Goal: Task Accomplishment & Management: Complete application form

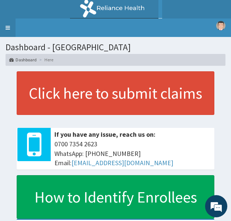
click at [7, 27] on link "Toggle navigation" at bounding box center [8, 28] width 16 height 19
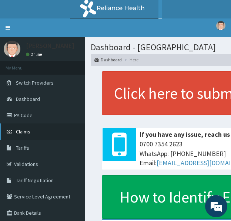
click at [26, 131] on span "Claims" at bounding box center [23, 131] width 14 height 7
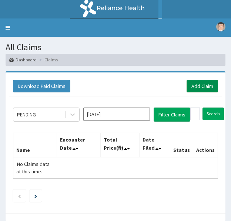
click at [201, 85] on link "Add Claim" at bounding box center [201, 86] width 31 height 13
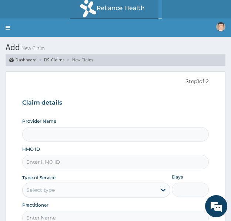
type input "[GEOGRAPHIC_DATA]"
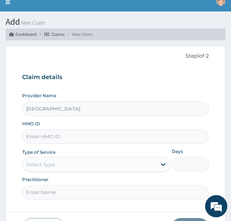
scroll to position [30, 0]
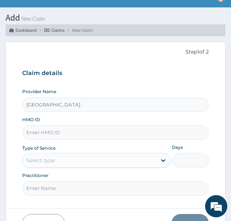
click at [62, 132] on input "HMO ID" at bounding box center [115, 132] width 186 height 14
type input "TAA/10028/A"
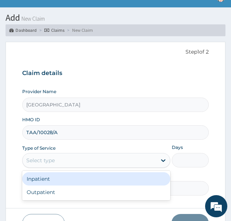
click at [113, 161] on div "Select type" at bounding box center [90, 161] width 134 height 12
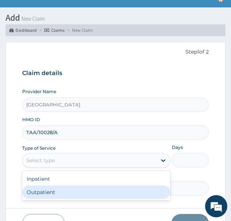
click at [54, 195] on div "Outpatient" at bounding box center [96, 192] width 148 height 13
type input "1"
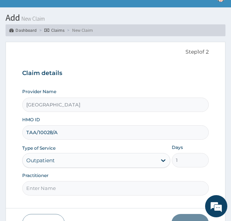
click at [57, 193] on input "Practitioner" at bounding box center [115, 188] width 186 height 14
type input "DR BOLU"
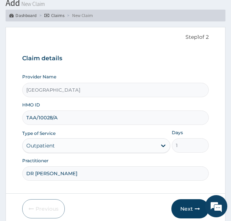
scroll to position [72, 0]
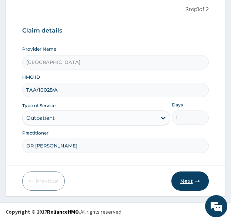
click at [188, 182] on button "Next" at bounding box center [189, 181] width 37 height 19
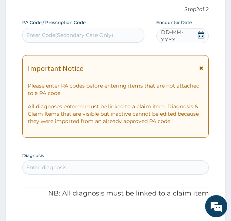
click at [81, 34] on div "Enter Code(Secondary Care Only)" at bounding box center [69, 34] width 87 height 7
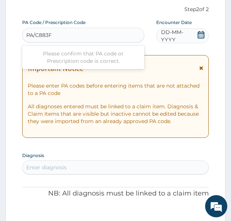
type input "PA/C883F9"
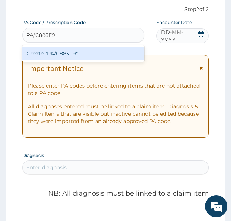
click at [69, 56] on div "Create "PA/C883F9"" at bounding box center [83, 53] width 122 height 13
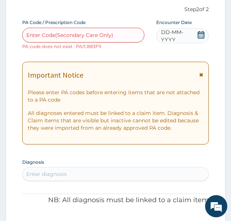
click at [60, 36] on div "Enter Code(Secondary Care Only)" at bounding box center [69, 34] width 87 height 7
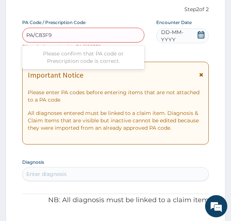
type input "PA/C83F9E"
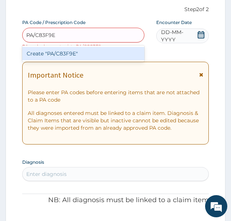
click at [67, 54] on div "Create "PA/C83F9E"" at bounding box center [83, 53] width 122 height 13
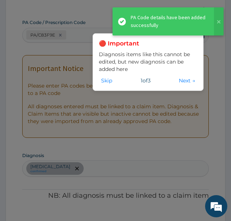
scroll to position [344, 0]
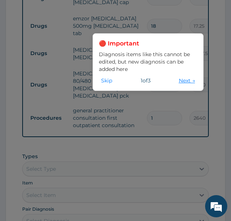
click at [185, 83] on button "Next →" at bounding box center [187, 81] width 21 height 8
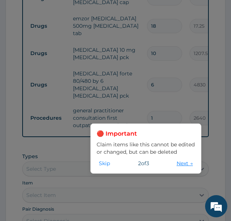
click at [180, 164] on button "Next →" at bounding box center [184, 163] width 21 height 8
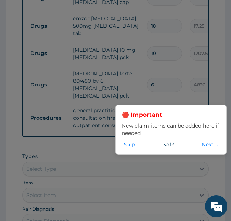
click at [208, 144] on button "Next →" at bounding box center [209, 145] width 21 height 8
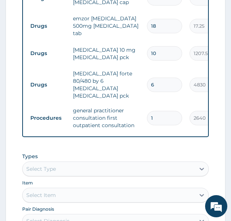
scroll to position [514, 0]
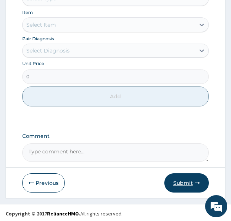
click at [174, 180] on button "Submit" at bounding box center [186, 183] width 44 height 19
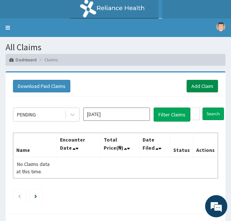
click at [202, 85] on link "Add Claim" at bounding box center [201, 86] width 31 height 13
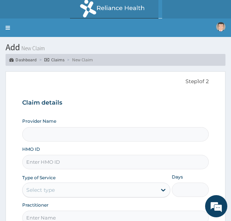
type input "[GEOGRAPHIC_DATA]"
click at [61, 161] on input "HMO ID" at bounding box center [115, 162] width 186 height 14
type input "cwp/10213/a"
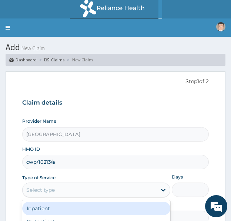
click at [64, 190] on div "Select type" at bounding box center [90, 190] width 134 height 12
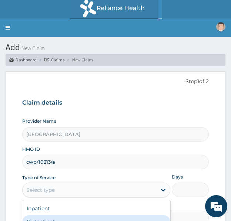
click at [70, 218] on div "Outpatient" at bounding box center [96, 221] width 148 height 13
type input "1"
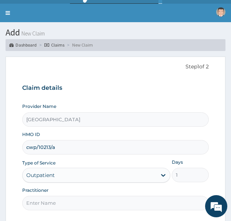
scroll to position [44, 0]
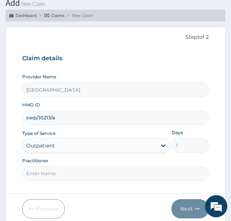
click at [98, 173] on input "Practitioner" at bounding box center [115, 174] width 186 height 14
type input "DR IMOLE"
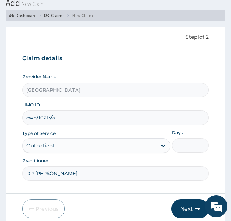
click at [189, 208] on button "Next" at bounding box center [189, 208] width 37 height 19
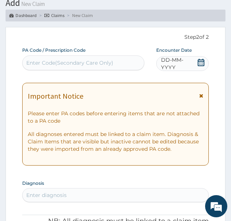
click at [37, 63] on div "Enter Code(Secondary Care Only)" at bounding box center [69, 62] width 87 height 7
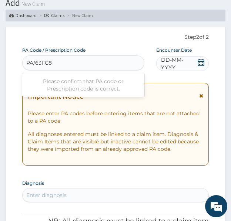
type input "PA/63FC8F"
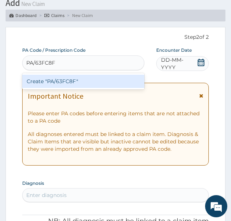
click at [60, 85] on div "Create "PA/63FC8F"" at bounding box center [83, 81] width 122 height 13
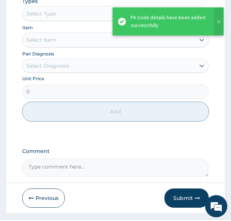
scroll to position [463, 0]
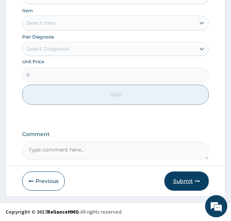
click at [186, 178] on button "Submit" at bounding box center [186, 181] width 44 height 19
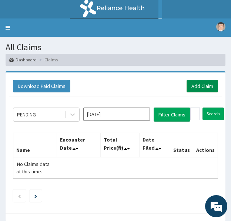
click at [202, 83] on link "Add Claim" at bounding box center [201, 86] width 31 height 13
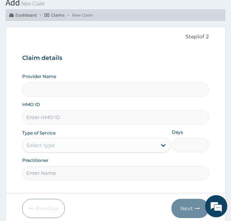
scroll to position [72, 0]
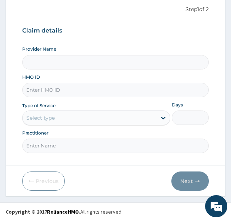
type input "[GEOGRAPHIC_DATA]"
click at [71, 95] on input "HMO ID" at bounding box center [115, 90] width 186 height 14
type input "CWP/10213/b"
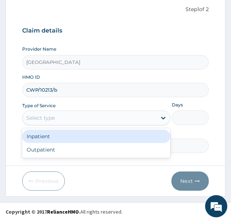
click at [63, 118] on div "Select type" at bounding box center [90, 118] width 134 height 12
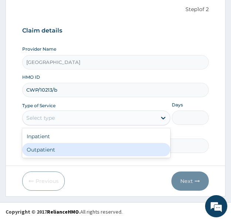
click at [51, 150] on div "Outpatient" at bounding box center [96, 149] width 148 height 13
type input "1"
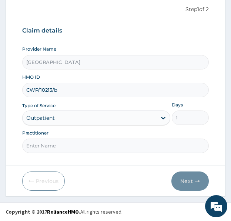
click at [73, 151] on input "Practitioner" at bounding box center [115, 146] width 186 height 14
type input "DR KEHINDE"
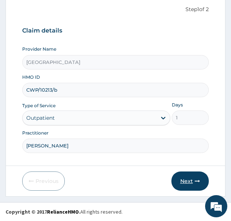
click at [192, 183] on button "Next" at bounding box center [189, 181] width 37 height 19
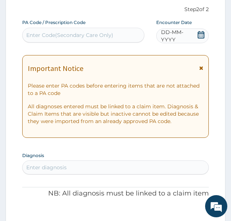
click at [45, 32] on div "Enter Code(Secondary Care Only)" at bounding box center [69, 34] width 87 height 7
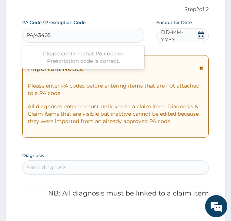
type input "PA/43405C"
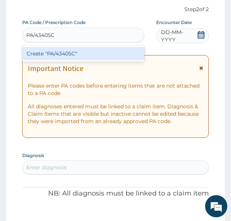
click at [72, 53] on div "Create "PA/43405C"" at bounding box center [83, 53] width 122 height 13
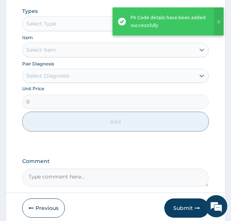
scroll to position [485, 0]
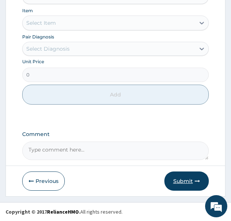
click at [181, 186] on button "Submit" at bounding box center [186, 181] width 44 height 19
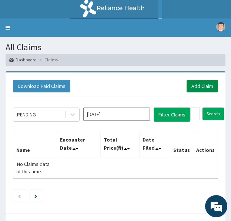
click at [197, 88] on link "Add Claim" at bounding box center [201, 86] width 31 height 13
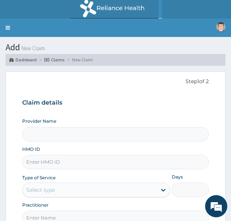
type input "[GEOGRAPHIC_DATA]"
click at [65, 165] on input "HMO ID" at bounding box center [115, 162] width 186 height 14
type input "hwl/10035/b"
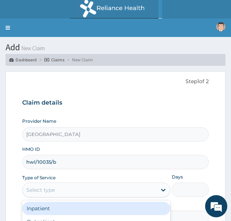
click at [77, 192] on div "Select type" at bounding box center [90, 190] width 134 height 12
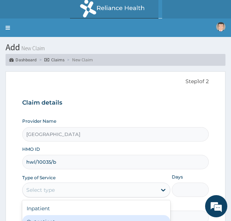
click at [60, 218] on div "Outpatient" at bounding box center [96, 221] width 148 height 13
type input "1"
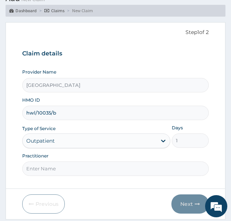
scroll to position [72, 0]
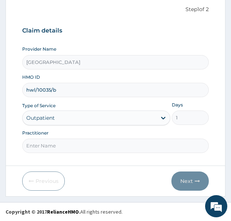
click at [54, 144] on input "Practitioner" at bounding box center [115, 146] width 186 height 14
type input "[PERSON_NAME]"
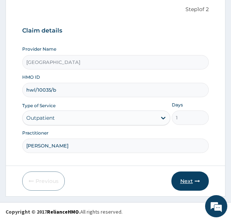
click at [189, 183] on button "Next" at bounding box center [189, 181] width 37 height 19
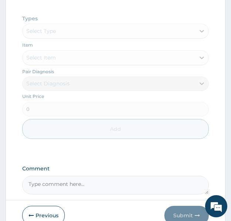
scroll to position [427, 0]
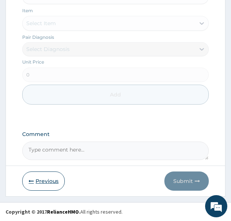
click at [47, 186] on button "Previous" at bounding box center [43, 181] width 43 height 19
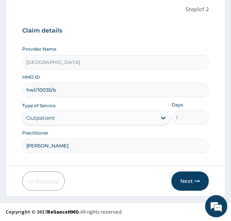
scroll to position [72, 0]
click at [187, 183] on button "Next" at bounding box center [189, 181] width 37 height 19
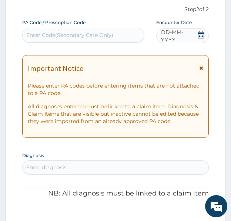
click at [68, 33] on div "Enter Code(Secondary Care Only)" at bounding box center [69, 34] width 87 height 7
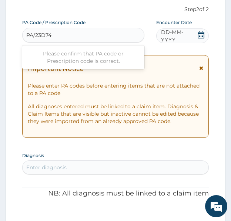
type input "PA/23D745"
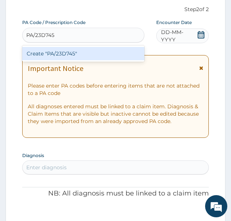
click at [69, 56] on div "Create "PA/23D745"" at bounding box center [83, 53] width 122 height 13
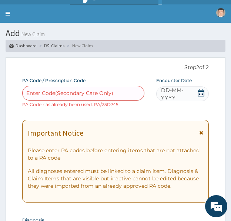
scroll to position [0, 0]
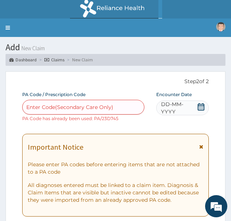
click at [108, 110] on div "Enter Code(Secondary Care Only)" at bounding box center [69, 107] width 87 height 7
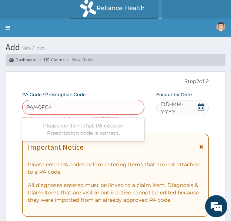
type input "PA/40FC47"
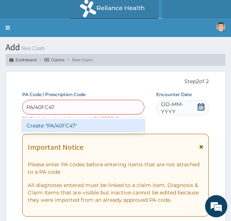
click at [63, 127] on div "Create "PA/40FC47"" at bounding box center [83, 125] width 122 height 13
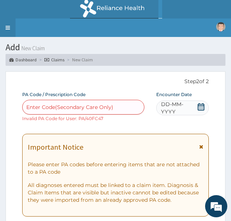
click at [5, 26] on link "Toggle navigation" at bounding box center [8, 28] width 16 height 19
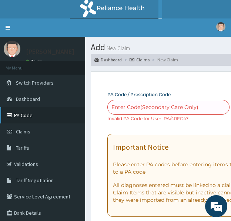
click at [27, 115] on link "PA Code" at bounding box center [42, 115] width 85 height 16
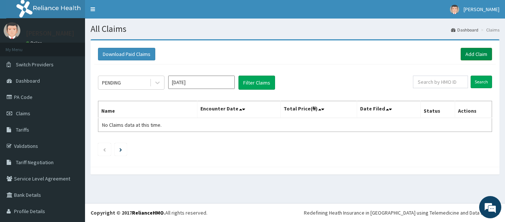
click at [470, 51] on link "Add Claim" at bounding box center [476, 54] width 31 height 13
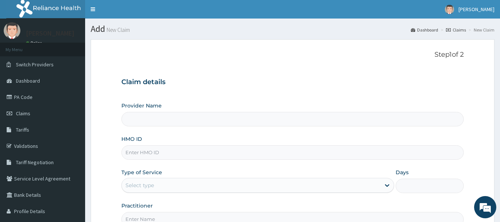
click at [207, 157] on input "HMO ID" at bounding box center [292, 152] width 343 height 14
type input "[GEOGRAPHIC_DATA]"
click at [28, 96] on link "PA Code" at bounding box center [42, 97] width 85 height 16
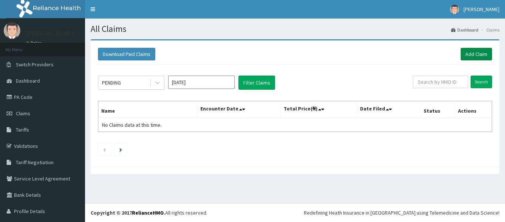
click at [469, 53] on link "Add Claim" at bounding box center [476, 54] width 31 height 13
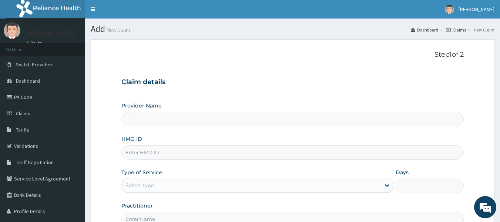
type input "[GEOGRAPHIC_DATA]"
click at [206, 149] on input "HMO ID" at bounding box center [292, 152] width 343 height 14
type input "hwl/10035/d"
click at [177, 191] on div "Select type" at bounding box center [251, 185] width 259 height 12
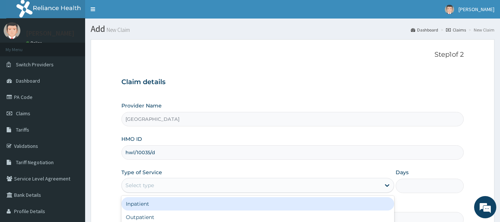
click at [158, 202] on div "Inpatient" at bounding box center [257, 203] width 273 height 13
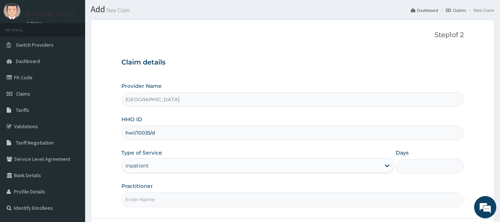
scroll to position [83, 0]
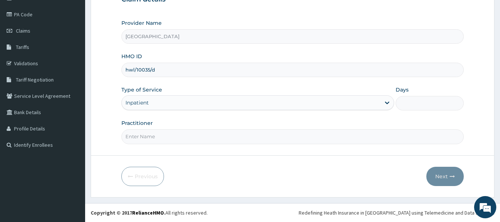
click at [423, 101] on input "Days" at bounding box center [430, 103] width 68 height 14
type input "5"
click at [249, 137] on input "Practitioner" at bounding box center [292, 136] width 343 height 14
type input "DR KEHINDE"
click at [448, 177] on button "Next" at bounding box center [444, 176] width 37 height 19
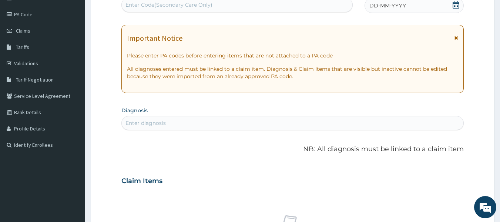
click at [296, 6] on div "Enter Code(Secondary Care Only)" at bounding box center [237, 5] width 231 height 12
drag, startPoint x: 296, startPoint y: 6, endPoint x: 221, endPoint y: 8, distance: 75.1
click at [221, 8] on div "Enter Code(Secondary Care Only)" at bounding box center [237, 5] width 231 height 12
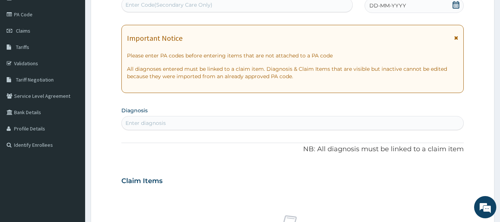
paste input "PA/40FC47"
type input "PA/40FC47"
drag, startPoint x: 221, startPoint y: 8, endPoint x: 166, endPoint y: 6, distance: 55.5
click at [166, 6] on div "Enter Code(Secondary Care Only)" at bounding box center [237, 5] width 231 height 12
paste input "PA/40FC47"
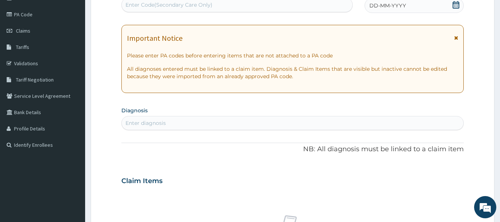
type input "PA/40FC47"
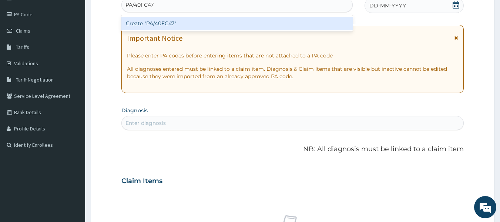
click at [164, 23] on div "Create "PA/40FC47"" at bounding box center [237, 23] width 232 height 13
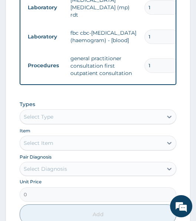
scroll to position [538, 0]
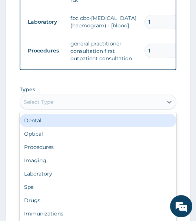
click at [87, 96] on div "Select Type" at bounding box center [91, 102] width 142 height 12
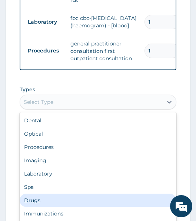
click at [43, 194] on div "Drugs" at bounding box center [98, 200] width 156 height 13
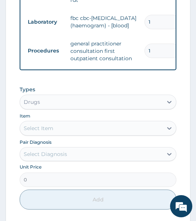
click at [61, 122] on div "Select Item" at bounding box center [91, 128] width 142 height 12
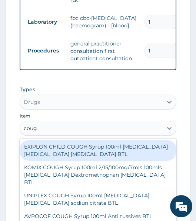
type input "cough"
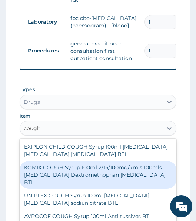
click at [67, 161] on div "KOMIX COUGH Syrup 100ml 2/15/100mg/7mls 100mls Chlorpheniramine Dextromethophan…" at bounding box center [98, 175] width 156 height 28
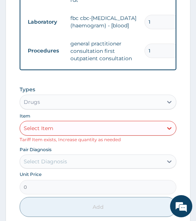
click at [45, 122] on div "Select Item" at bounding box center [98, 128] width 156 height 15
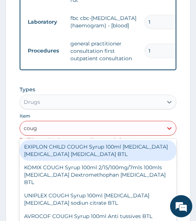
type input "cough"
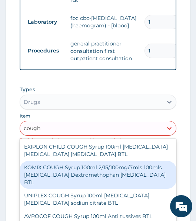
click at [49, 161] on div "KOMIX COUGH Syrup 100ml 2/15/100mg/7mls 100mls Chlorpheniramine Dextromethophan…" at bounding box center [98, 175] width 156 height 28
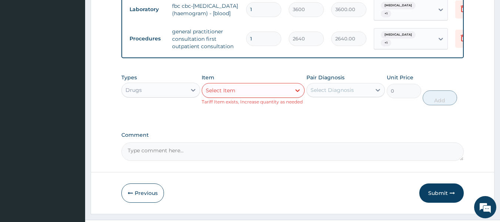
scroll to position [480, 0]
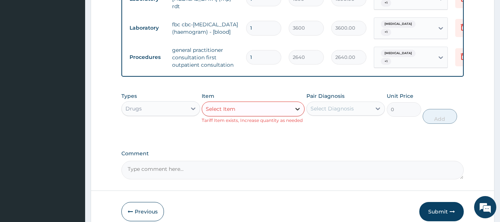
click at [298, 108] on icon at bounding box center [297, 109] width 4 height 3
click at [252, 103] on div "Select Item" at bounding box center [246, 109] width 89 height 12
click at [249, 103] on div "Select Item" at bounding box center [246, 109] width 89 height 12
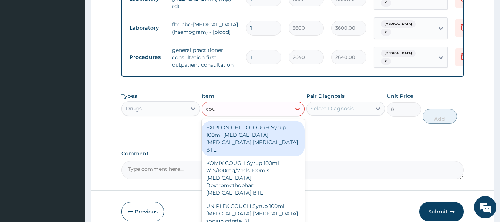
type input "coug"
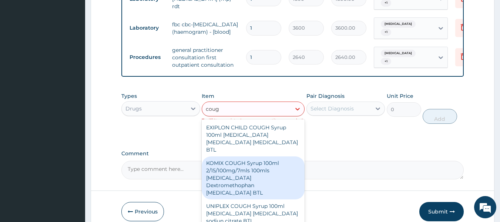
click at [260, 162] on div "KOMIX COUGH Syrup 100ml 2/15/100mg/7mls 100mls Chlorpheniramine Dextromethophan…" at bounding box center [253, 177] width 103 height 43
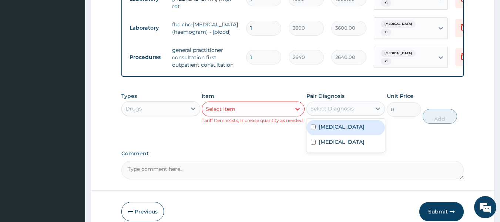
click at [361, 102] on div "Select Diagnosis" at bounding box center [339, 108] width 65 height 12
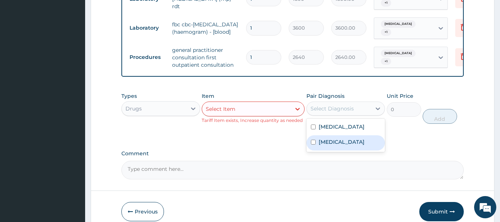
click at [315, 139] on input "checkbox" at bounding box center [313, 141] width 5 height 5
checkbox input "true"
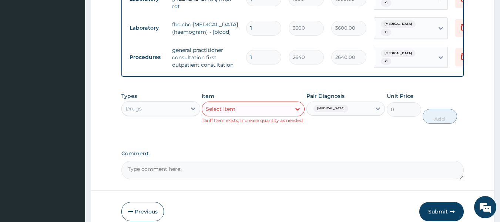
click at [411, 118] on div "Types Drugs Item Select Item Tariff Item exists, Increase quantity as needed Pa…" at bounding box center [292, 113] width 343 height 50
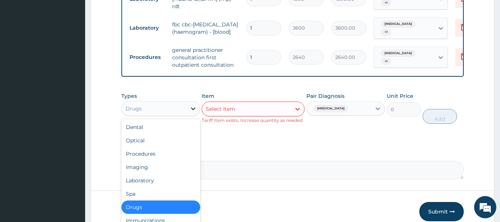
click at [189, 102] on div at bounding box center [192, 108] width 13 height 13
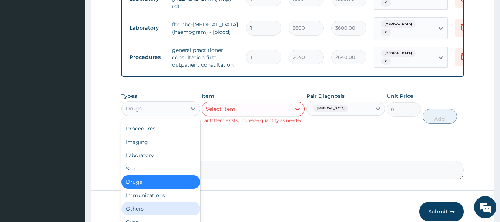
scroll to position [0, 0]
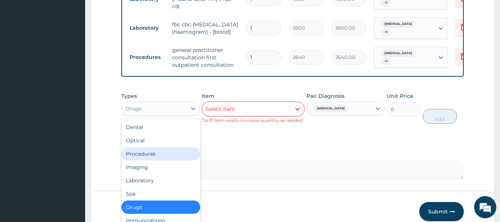
click at [151, 147] on div "Procedures" at bounding box center [160, 153] width 79 height 13
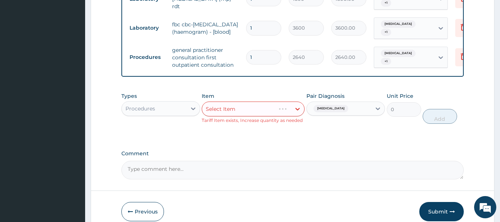
click at [246, 102] on div "Select Item" at bounding box center [253, 108] width 103 height 15
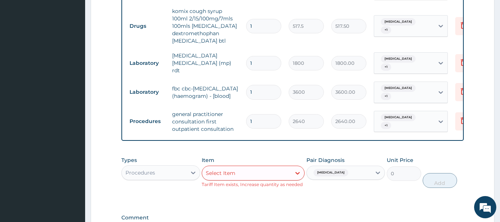
scroll to position [451, 0]
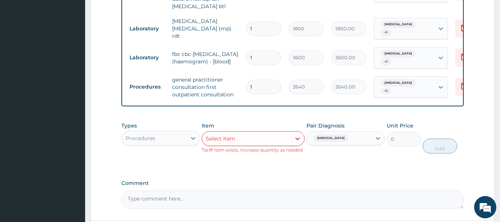
click at [250, 132] on div "Select Item" at bounding box center [246, 138] width 89 height 12
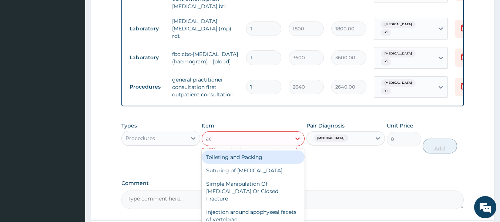
type input "acc"
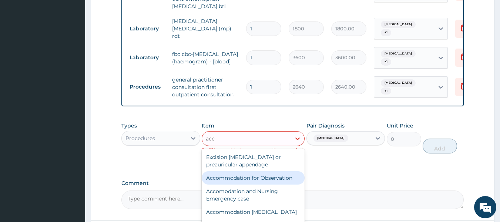
click at [255, 171] on div "Accommodation for Observation" at bounding box center [253, 177] width 103 height 13
type input "3300"
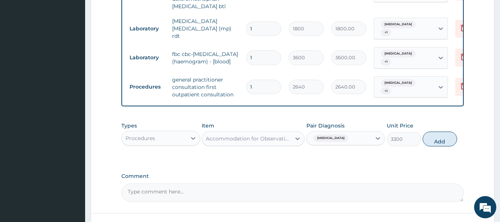
click at [278, 135] on div "Accommodation for Observation" at bounding box center [249, 138] width 86 height 7
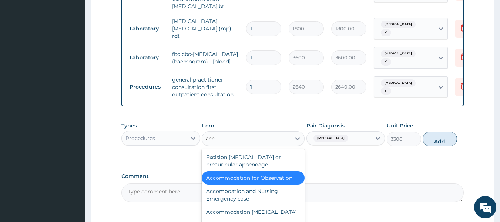
scroll to position [0, 0]
type input "a"
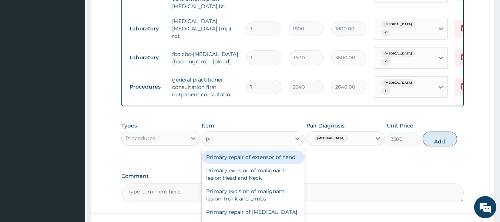
type input "priv"
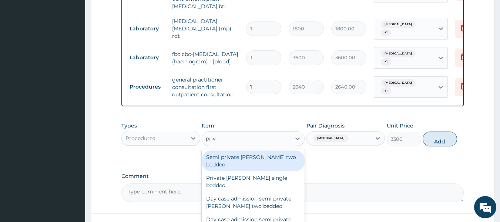
click at [269, 150] on div "Semi private ward two bedded" at bounding box center [253, 160] width 103 height 21
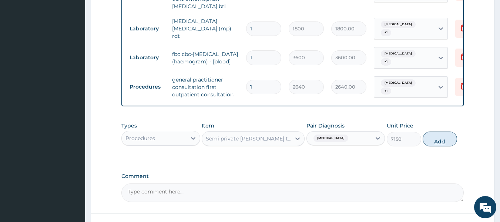
click at [439, 131] on button "Add" at bounding box center [440, 138] width 34 height 15
type input "0"
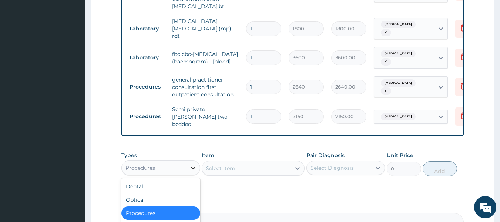
click at [194, 164] on icon at bounding box center [192, 167] width 7 height 7
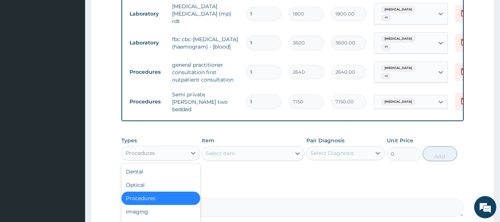
scroll to position [500, 0]
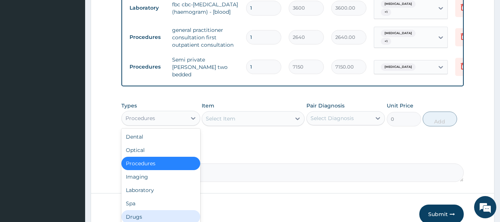
click at [144, 210] on div "Drugs" at bounding box center [160, 216] width 79 height 13
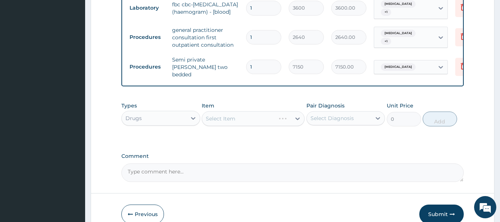
click at [259, 60] on input "1" at bounding box center [263, 67] width 35 height 14
type input "0.00"
type input "5"
type input "35750.00"
type input "5"
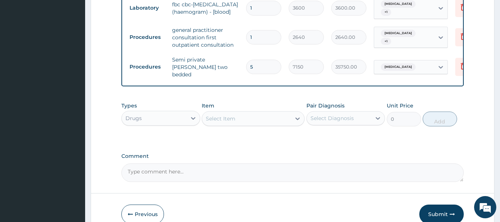
click at [252, 112] on div "Select Item" at bounding box center [246, 118] width 89 height 12
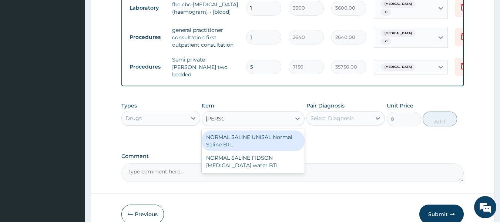
type input "normal"
click at [243, 130] on div "NORMAL SALINE UNISAL Normal Saline BTL" at bounding box center [253, 140] width 103 height 21
type input "1250"
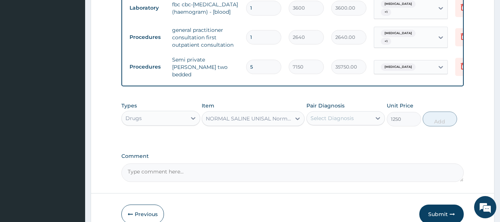
click at [348, 114] on div "Select Diagnosis" at bounding box center [331, 117] width 43 height 7
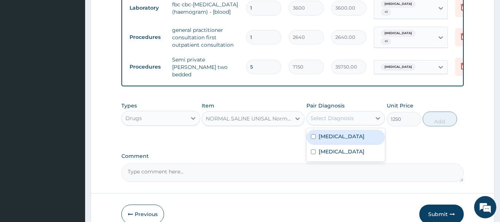
click at [312, 134] on input "checkbox" at bounding box center [313, 136] width 5 height 5
checkbox input "true"
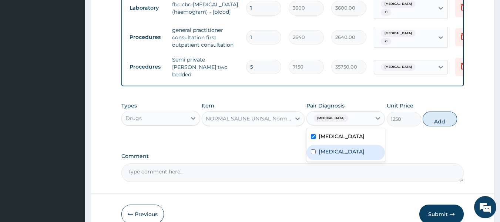
click at [314, 149] on input "checkbox" at bounding box center [313, 151] width 5 height 5
checkbox input "true"
click at [441, 111] on button "Add" at bounding box center [440, 118] width 34 height 15
type input "0"
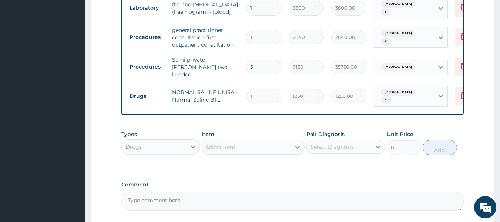
click at [223, 143] on div "Select Item" at bounding box center [221, 146] width 30 height 7
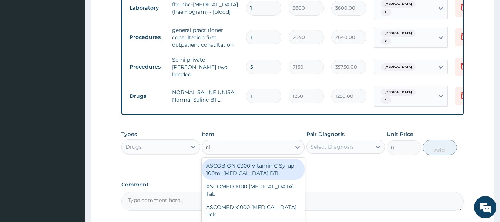
type input "cipr"
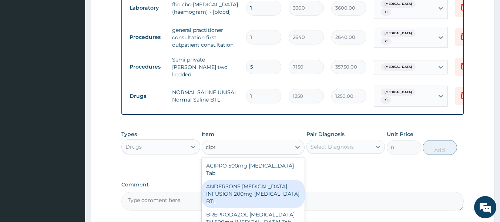
click at [233, 179] on div "ANDERSONS CIPROFLOXACIN INFUSION 200mg Ciprofloxacin BTL" at bounding box center [253, 193] width 103 height 28
type input "1725"
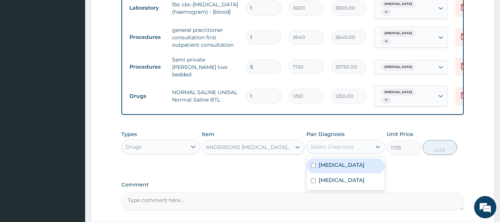
click at [330, 143] on div "Select Diagnosis" at bounding box center [331, 146] width 43 height 7
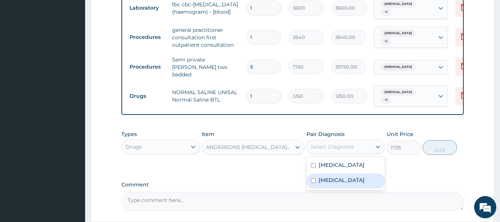
click at [314, 178] on input "checkbox" at bounding box center [313, 180] width 5 height 5
checkbox input "true"
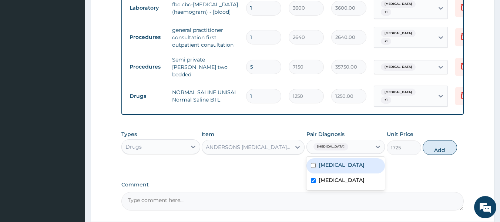
click at [315, 163] on input "checkbox" at bounding box center [313, 165] width 5 height 5
checkbox input "true"
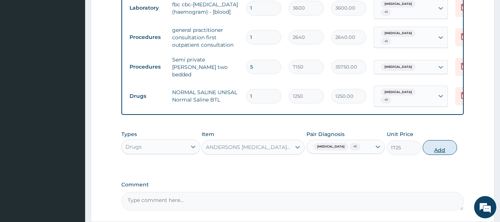
click at [448, 140] on button "Add" at bounding box center [440, 147] width 34 height 15
type input "0"
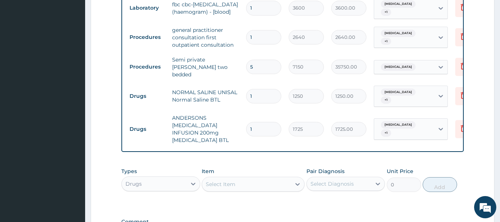
click at [255, 89] on input "1" at bounding box center [263, 96] width 35 height 14
type input "0.00"
type input "4"
type input "5000.00"
type input "4"
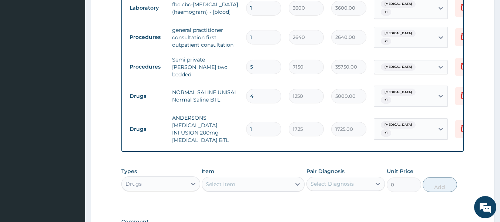
click at [255, 122] on input "1" at bounding box center [263, 129] width 35 height 14
type input "0.00"
type input "3"
type input "5175.00"
type input "3"
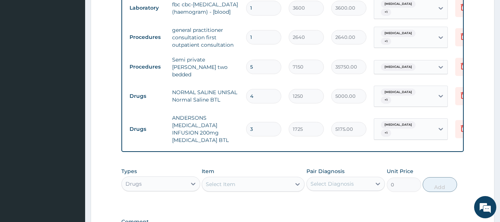
click at [240, 178] on div "Select Item" at bounding box center [246, 184] width 89 height 12
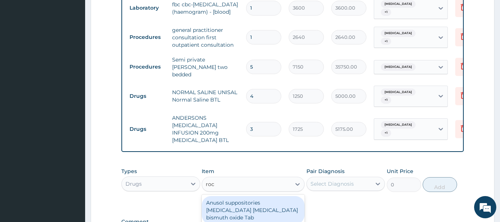
type input "roce"
click at [243, 196] on div "ROCEPHIN CEFTRIAXONE 1g im Ceftriaxone BTL" at bounding box center [253, 206] width 103 height 21
type input "7417.5"
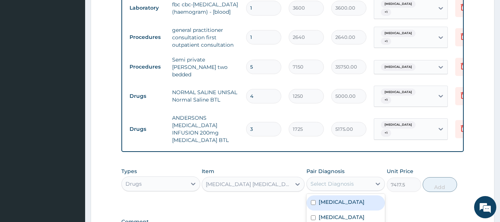
click at [332, 178] on div "Select Diagnosis" at bounding box center [339, 184] width 65 height 12
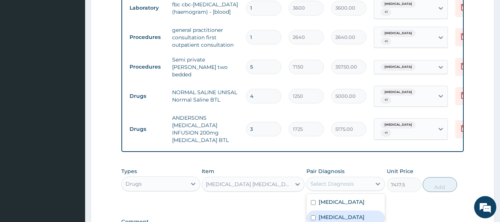
click at [314, 215] on input "checkbox" at bounding box center [313, 217] width 5 height 5
checkbox input "true"
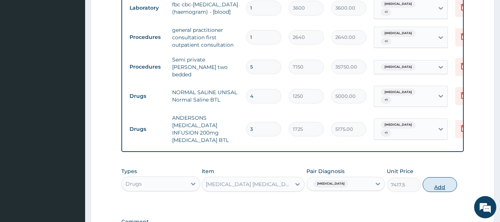
click at [439, 177] on button "Add" at bounding box center [440, 184] width 34 height 15
type input "0"
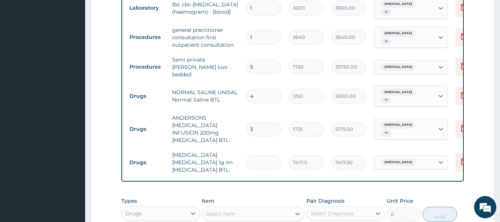
type input "0.00"
type input "3"
type input "22252.50"
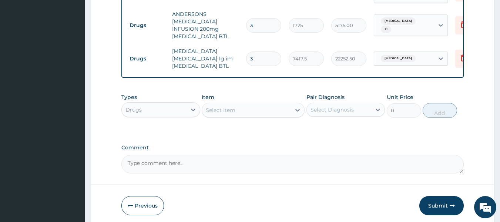
scroll to position [613, 0]
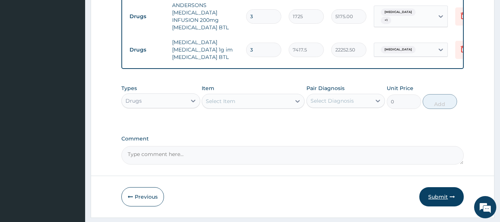
type input "3"
click at [454, 187] on button "Submit" at bounding box center [441, 196] width 44 height 19
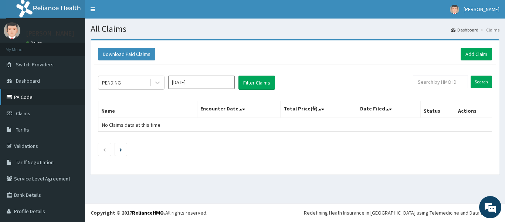
click at [33, 95] on link "PA Code" at bounding box center [42, 97] width 85 height 16
